Goal: Transaction & Acquisition: Purchase product/service

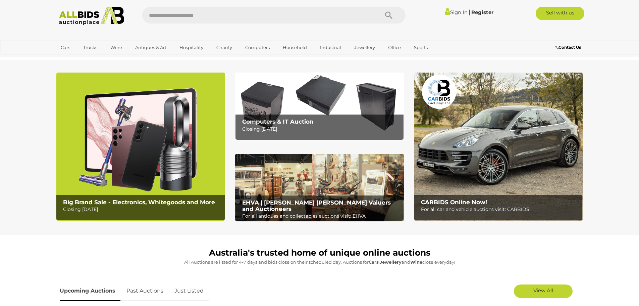
click at [262, 11] on input "text" at bounding box center [257, 15] width 230 height 17
click at [353, 100] on img at bounding box center [319, 106] width 169 height 67
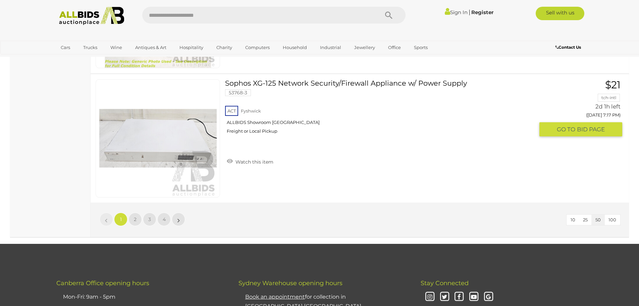
scroll to position [6411, 0]
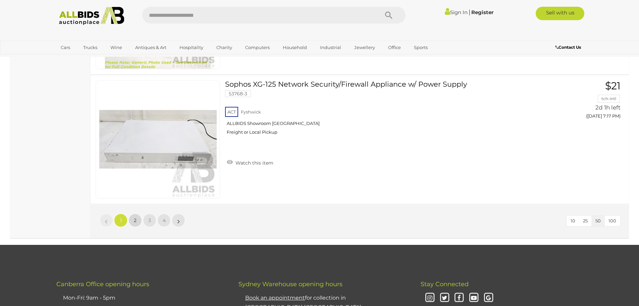
click at [129, 221] on link "2" at bounding box center [135, 219] width 13 height 13
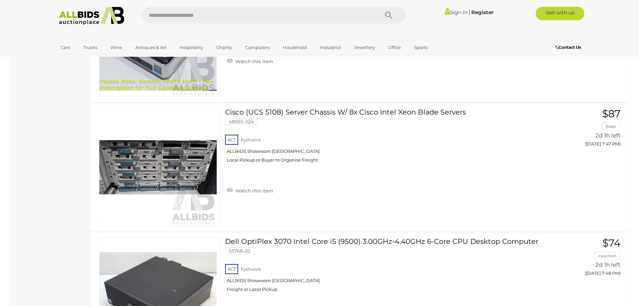
scroll to position [4450, 0]
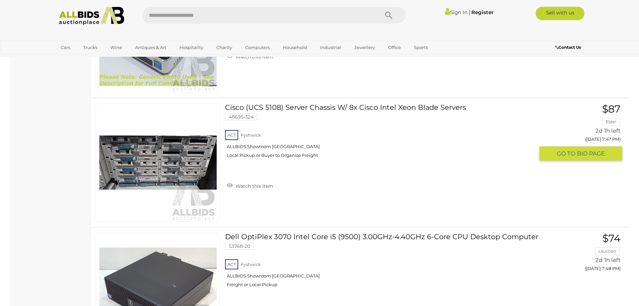
click at [330, 151] on div "ACT Fyshwick ALLBIDS Showroom Fyshwick Local Pickup or Buyer to Organise Freight" at bounding box center [379, 146] width 309 height 35
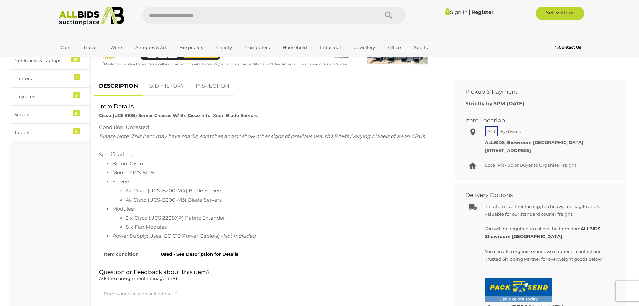
scroll to position [235, 0]
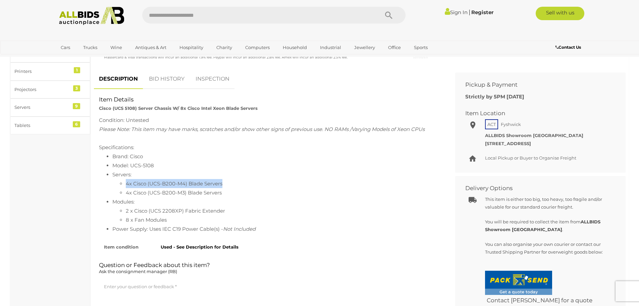
drag, startPoint x: 226, startPoint y: 182, endPoint x: 124, endPoint y: 184, distance: 102.4
click at [124, 184] on ul "4x Cisco (UCS-B200-M4) Blade Servers 4x Cisco (UCS-B200-M3) Blade Servers" at bounding box center [276, 188] width 328 height 18
copy li "4x Cisco (UCS-B200-M4) Blade Servers"
click at [290, 170] on li "Servers: 4x Cisco (UCS-B200-M4) Blade Servers 4x Cisco (UCS-B200-M3) Blade Serv…" at bounding box center [276, 183] width 328 height 27
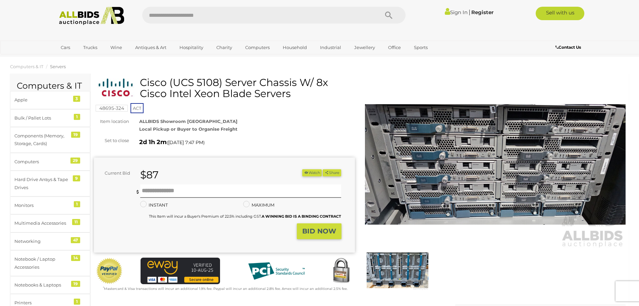
scroll to position [0, 0]
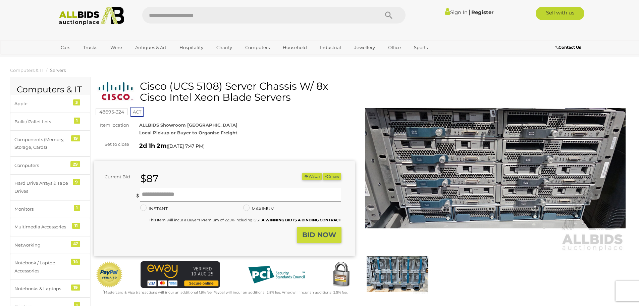
click at [424, 146] on img at bounding box center [495, 168] width 261 height 168
